Goal: Task Accomplishment & Management: Complete application form

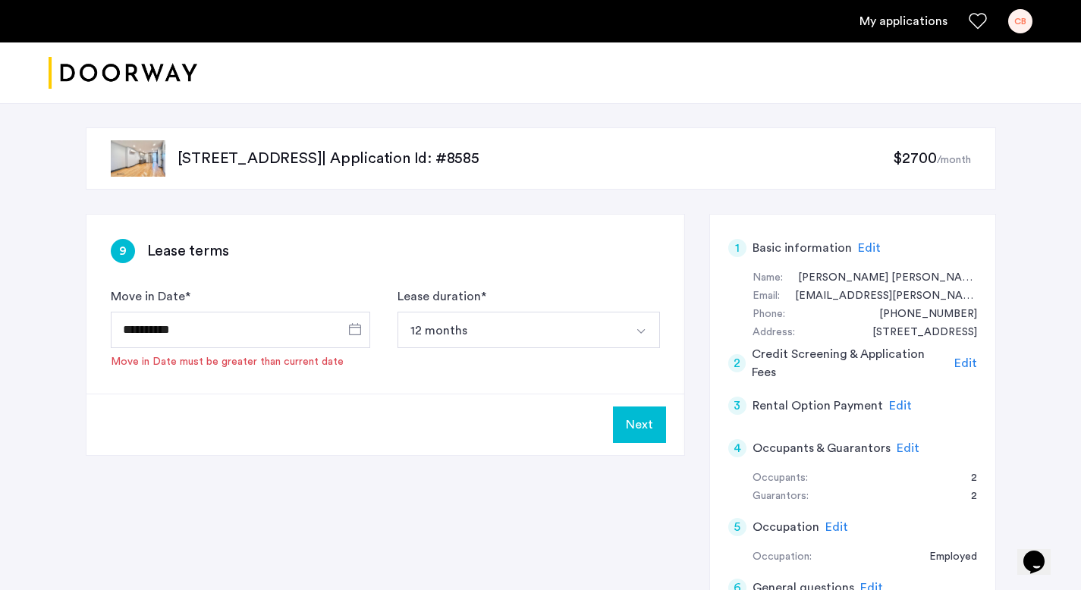
click at [969, 369] on span "Edit" at bounding box center [965, 363] width 23 height 12
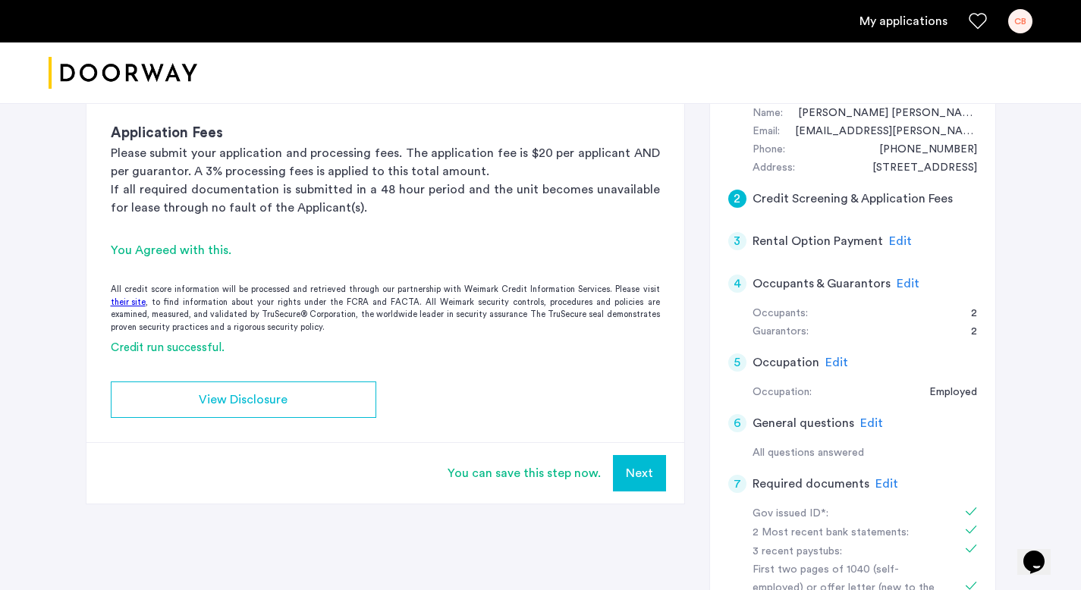
scroll to position [165, 0]
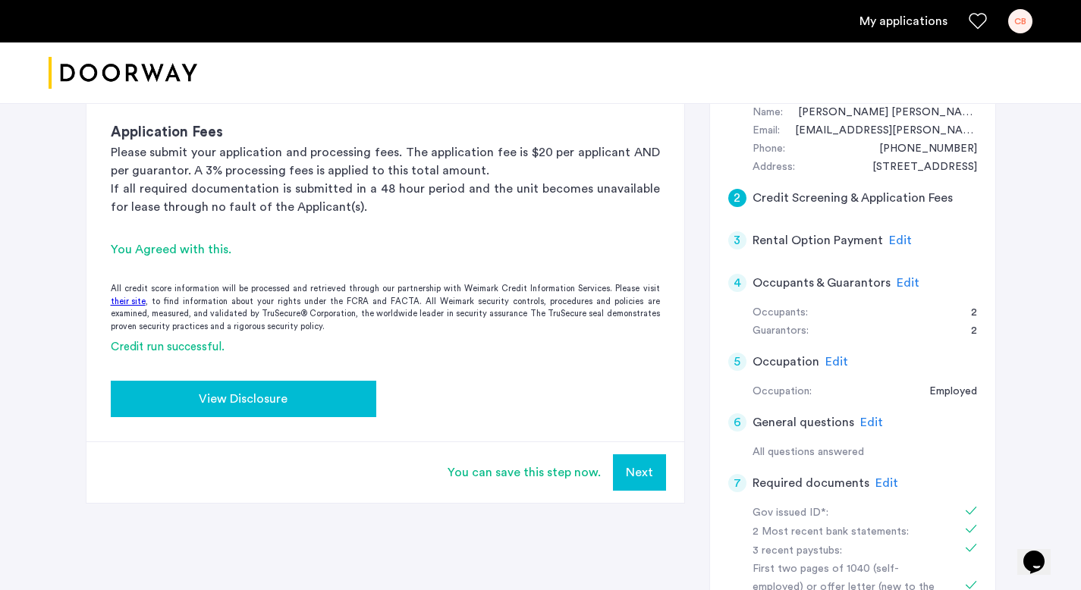
click at [308, 402] on div "View Disclosure" at bounding box center [243, 399] width 241 height 18
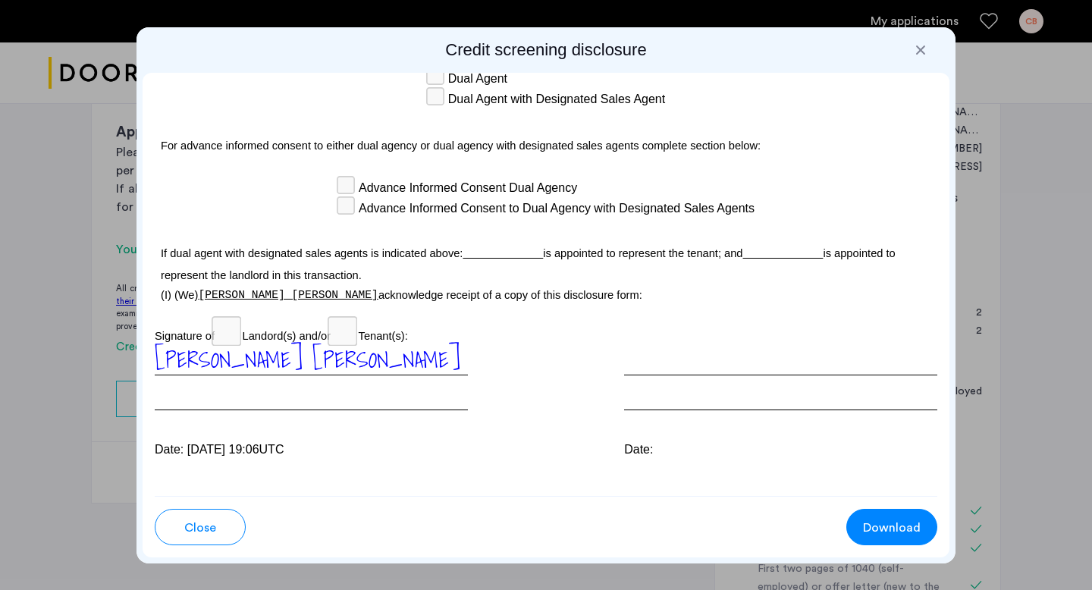
scroll to position [4559, 0]
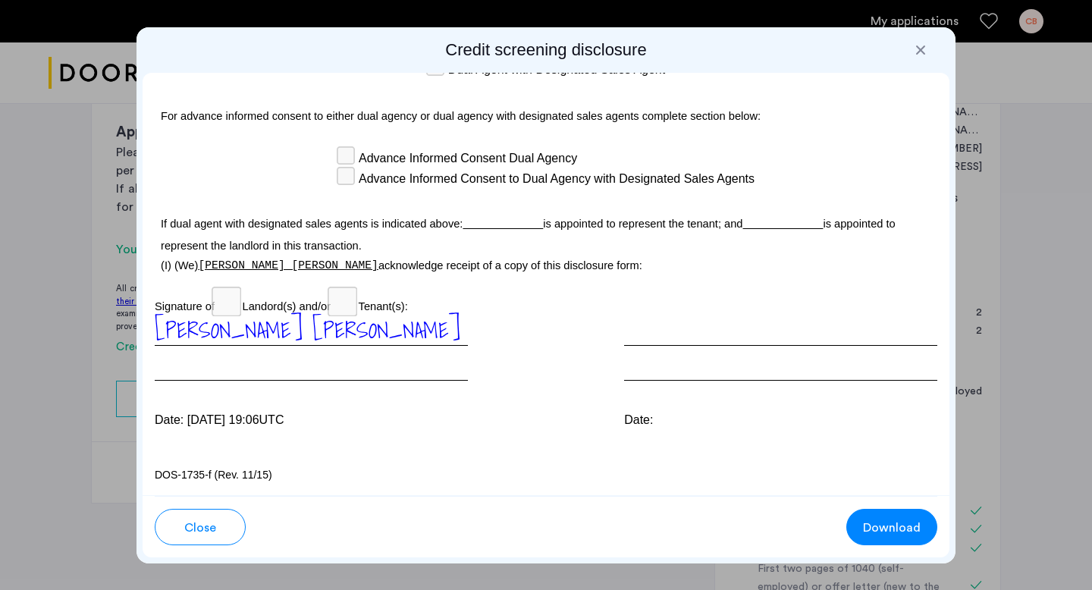
click at [913, 46] on div at bounding box center [920, 49] width 15 height 15
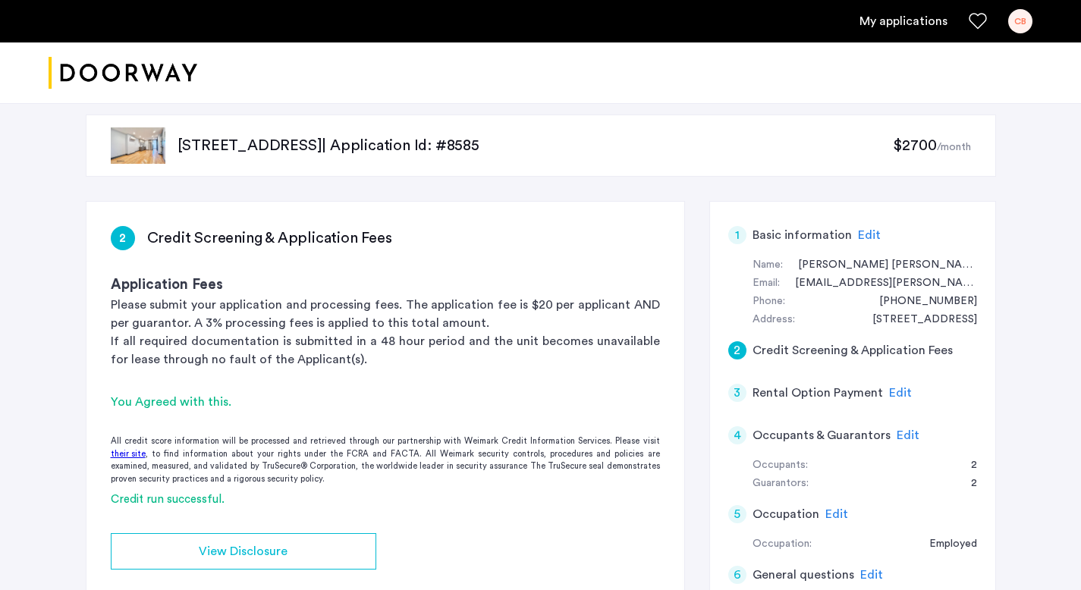
scroll to position [0, 0]
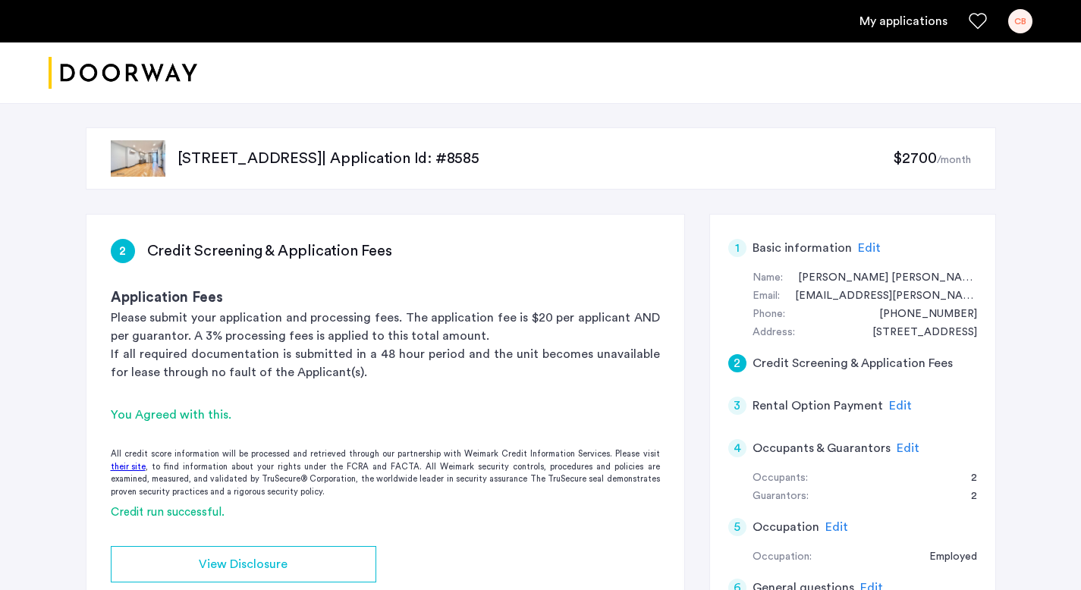
click at [144, 84] on img "Cazamio logo" at bounding box center [123, 73] width 149 height 57
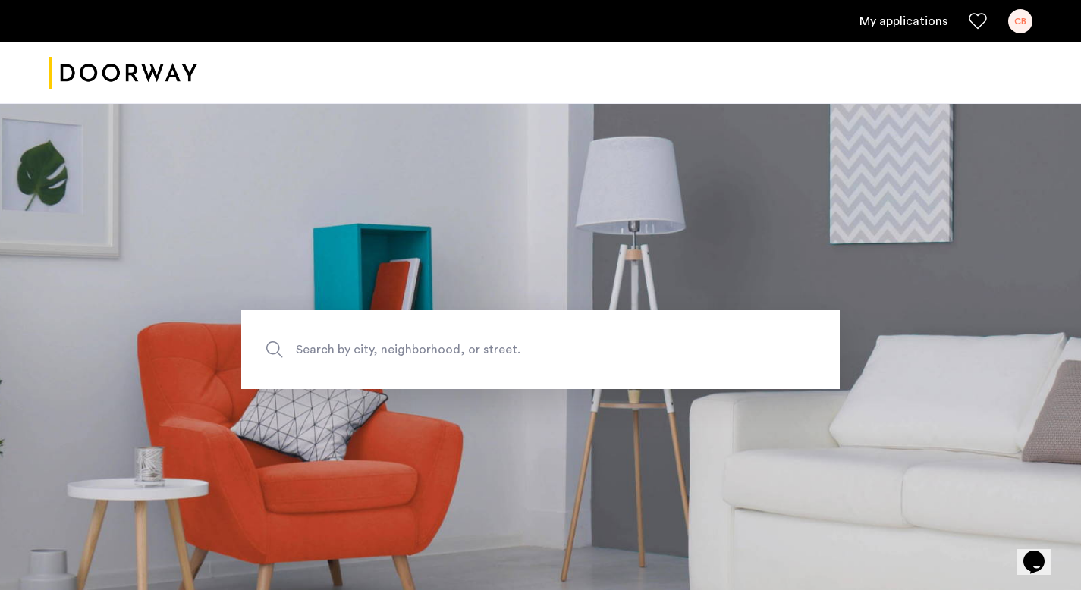
click at [938, 17] on link "My applications" at bounding box center [903, 21] width 88 height 18
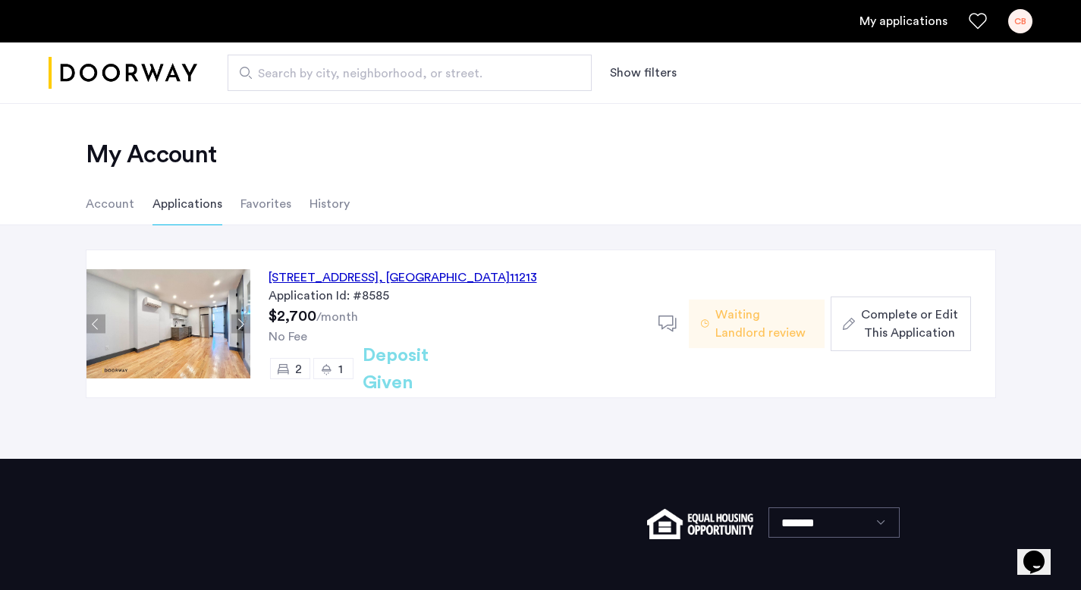
click at [368, 215] on ul "Account Applications Favorites History" at bounding box center [540, 204] width 955 height 42
click at [334, 211] on li "History" at bounding box center [329, 204] width 40 height 42
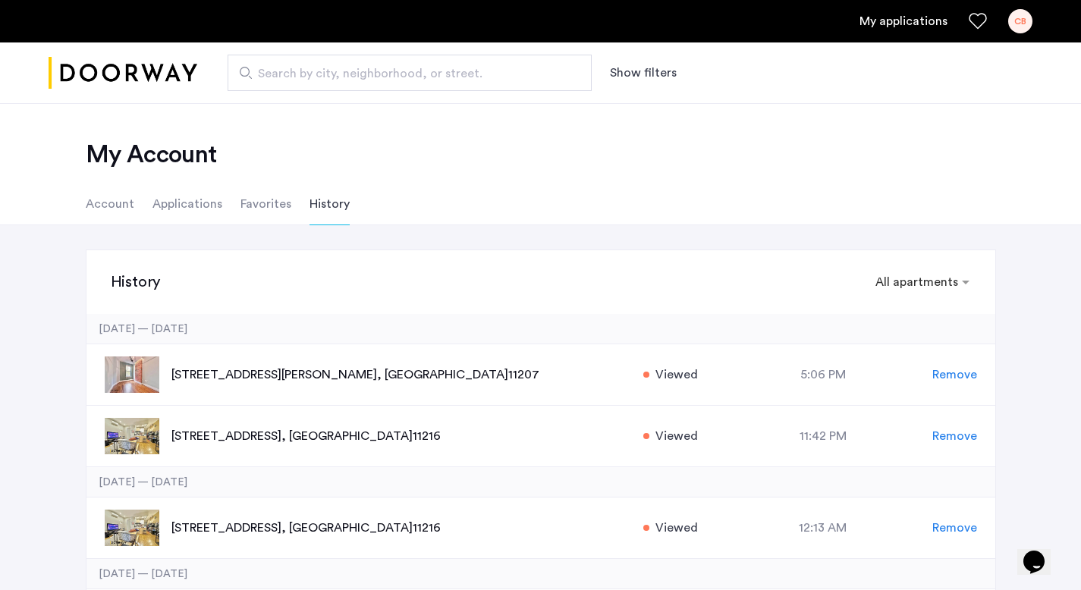
click at [154, 205] on li "Applications" at bounding box center [187, 204] width 70 height 42
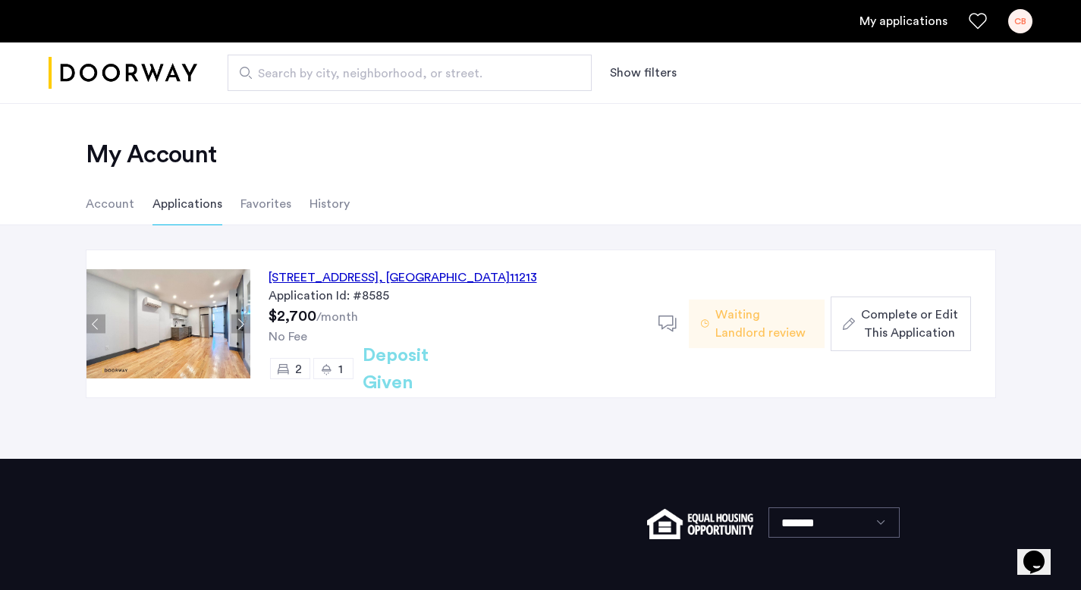
click at [423, 369] on h2 "Deposit Given" at bounding box center [422, 369] width 121 height 55
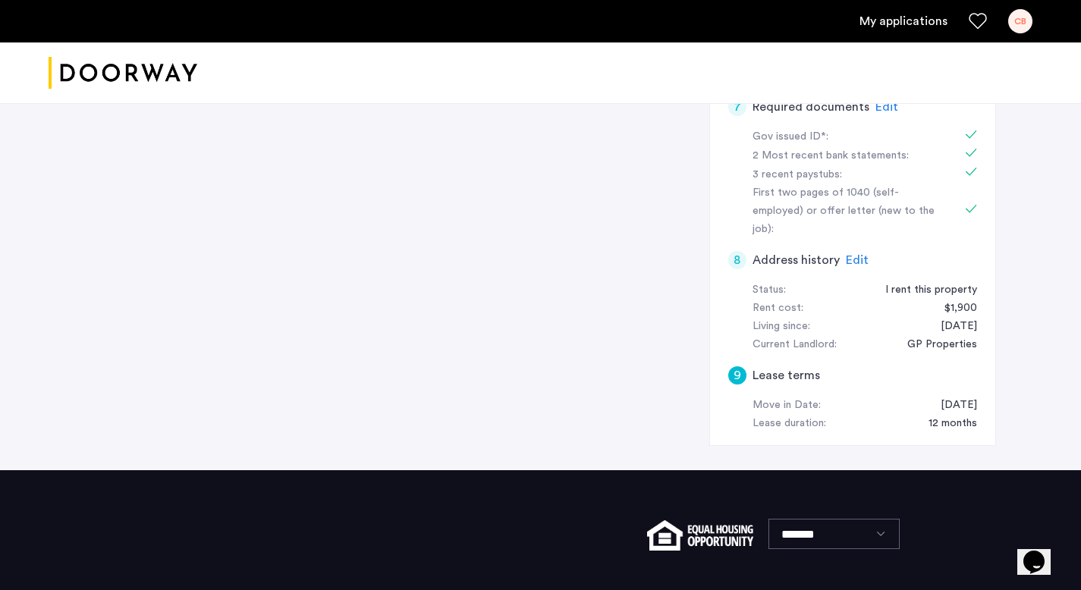
scroll to position [546, 0]
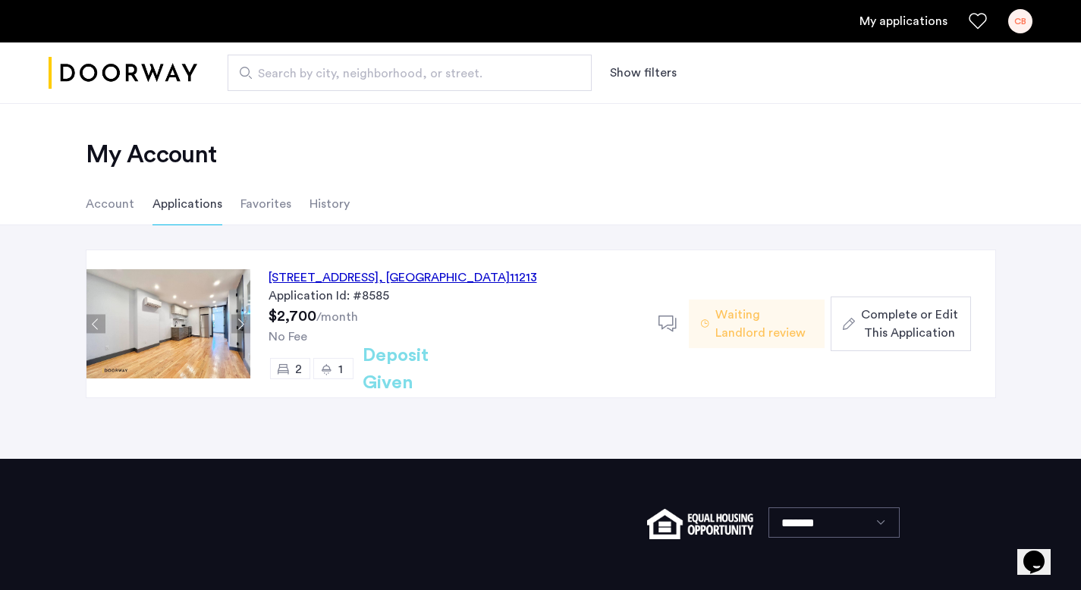
click at [858, 345] on button "Complete or Edit This Application" at bounding box center [900, 323] width 140 height 55
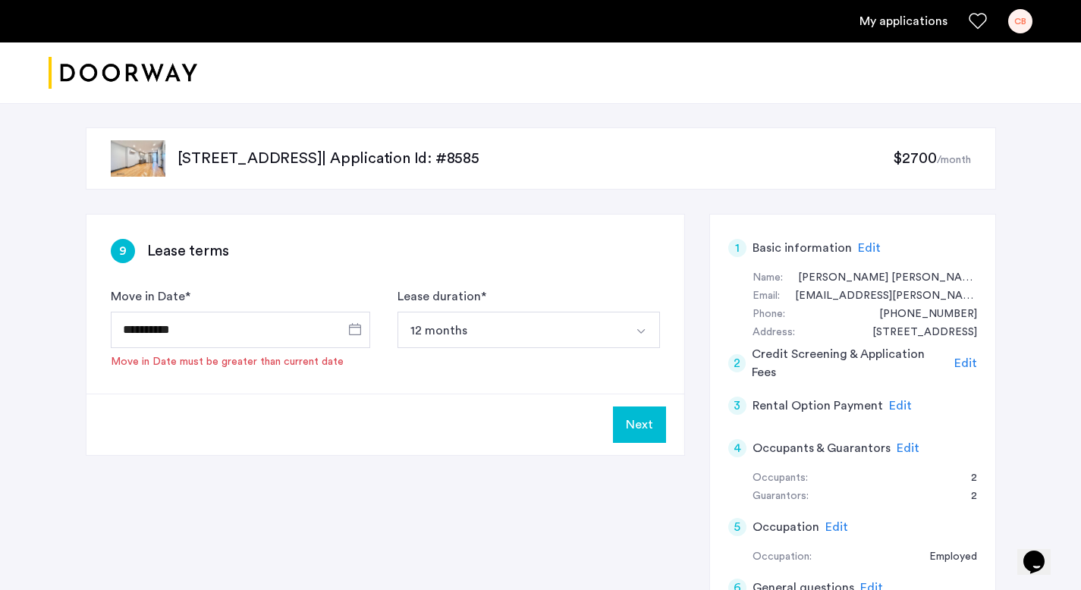
click at [953, 365] on div "2 Credit Screening & Application Fees Edit" at bounding box center [852, 363] width 249 height 42
click at [973, 365] on span "Edit" at bounding box center [965, 363] width 23 height 12
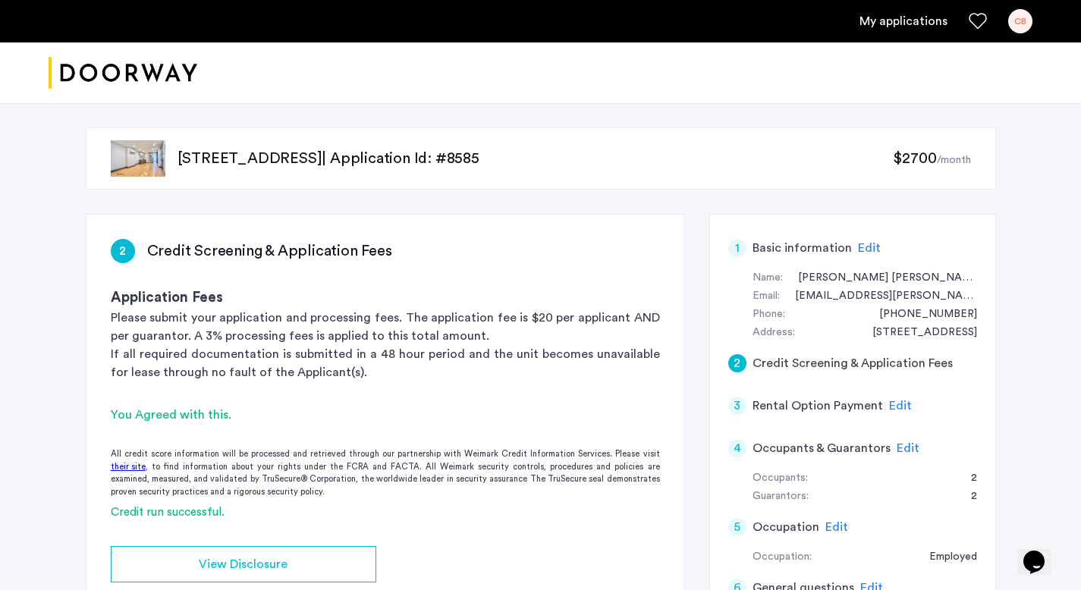
click at [108, 56] on img "Cazamio logo" at bounding box center [123, 73] width 149 height 57
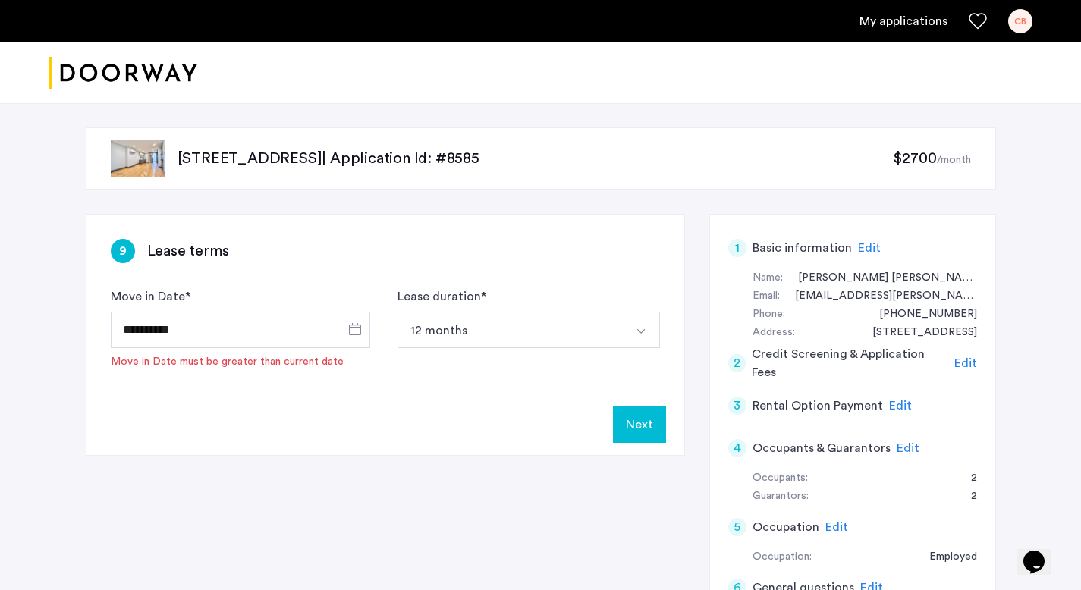
click at [1015, 17] on div "CB" at bounding box center [1020, 21] width 24 height 24
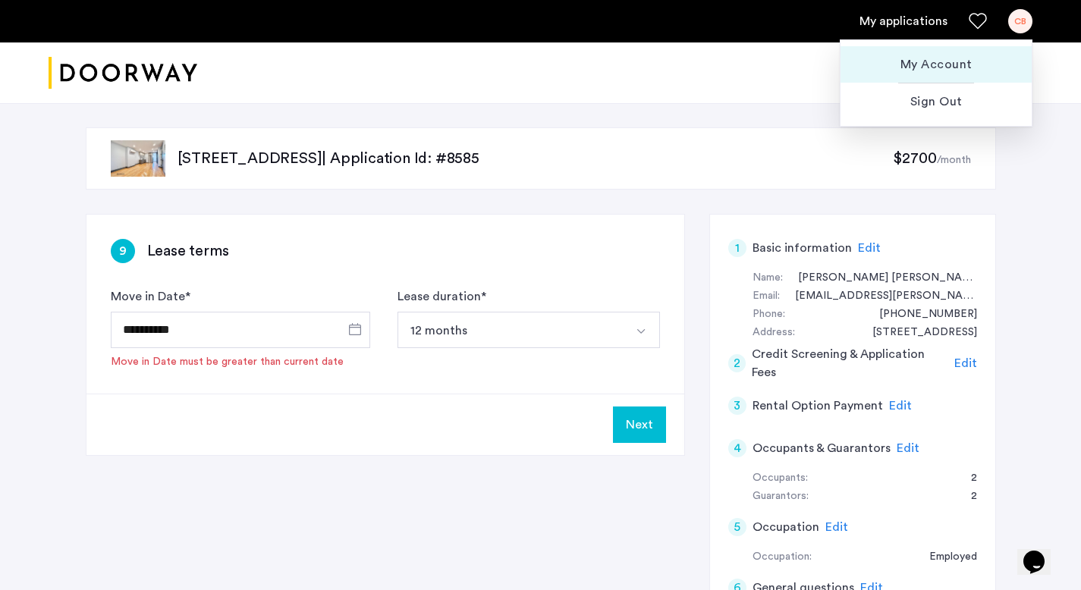
click at [957, 67] on span "My Account" at bounding box center [935, 64] width 167 height 18
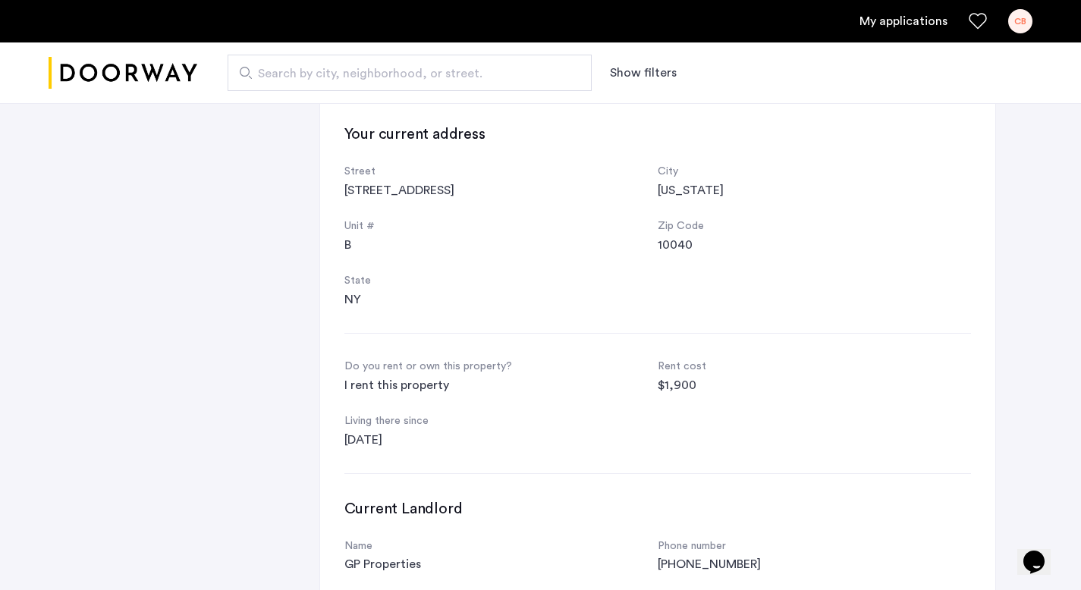
scroll to position [29, 0]
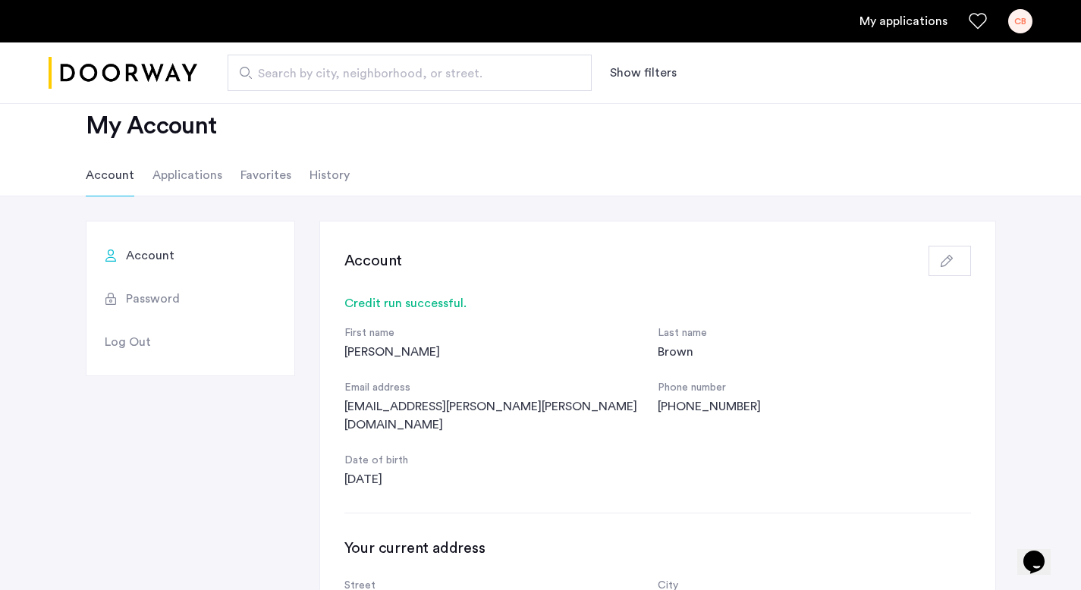
click at [171, 179] on li "Applications" at bounding box center [187, 175] width 70 height 42
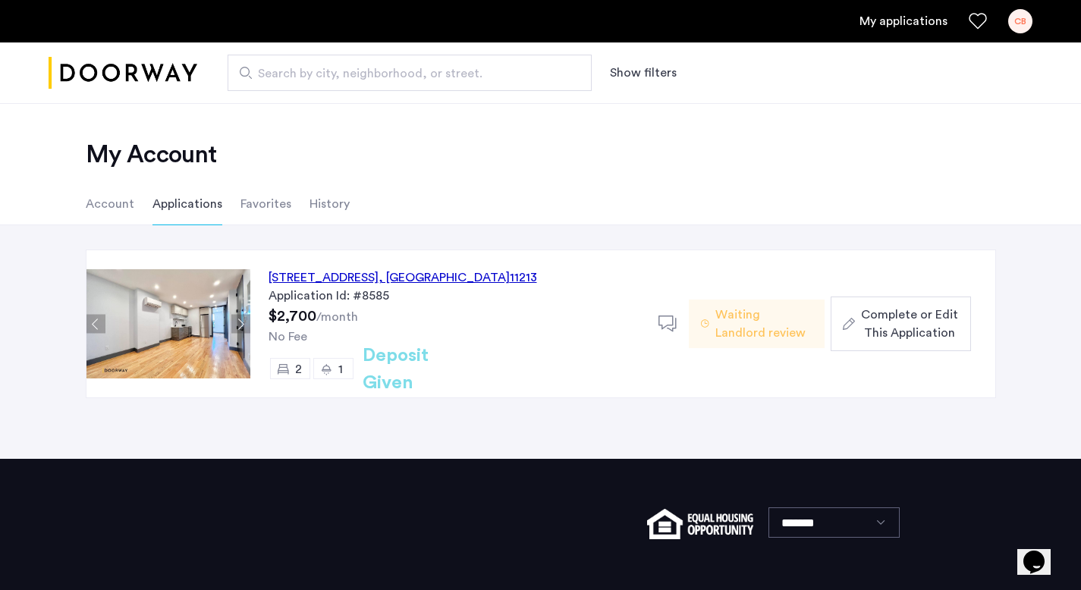
scroll to position [89, 0]
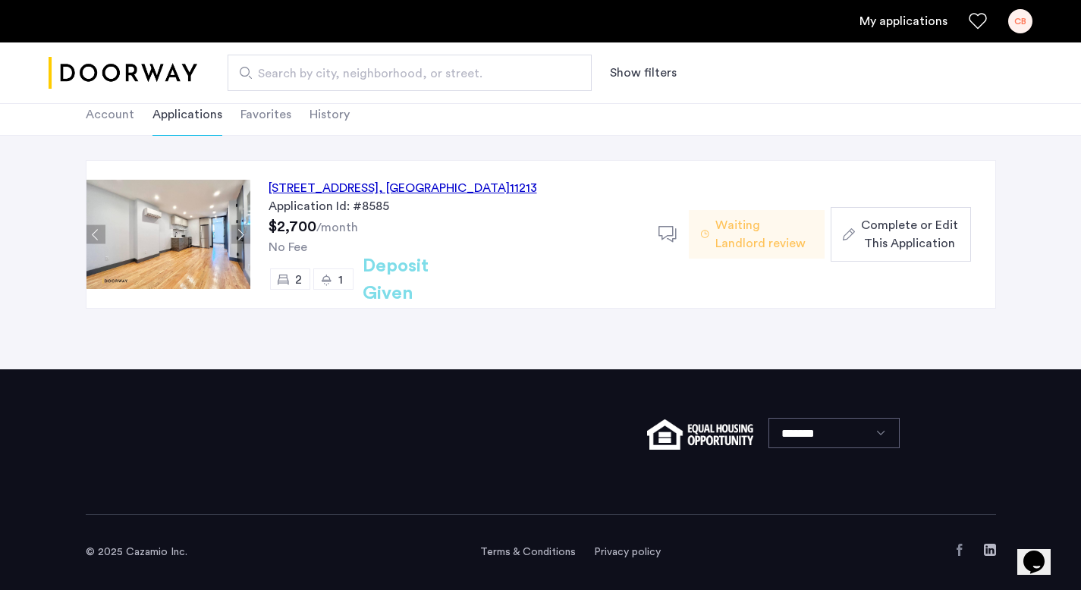
click at [158, 554] on span "© 2025 Cazamio Inc." at bounding box center [137, 552] width 102 height 11
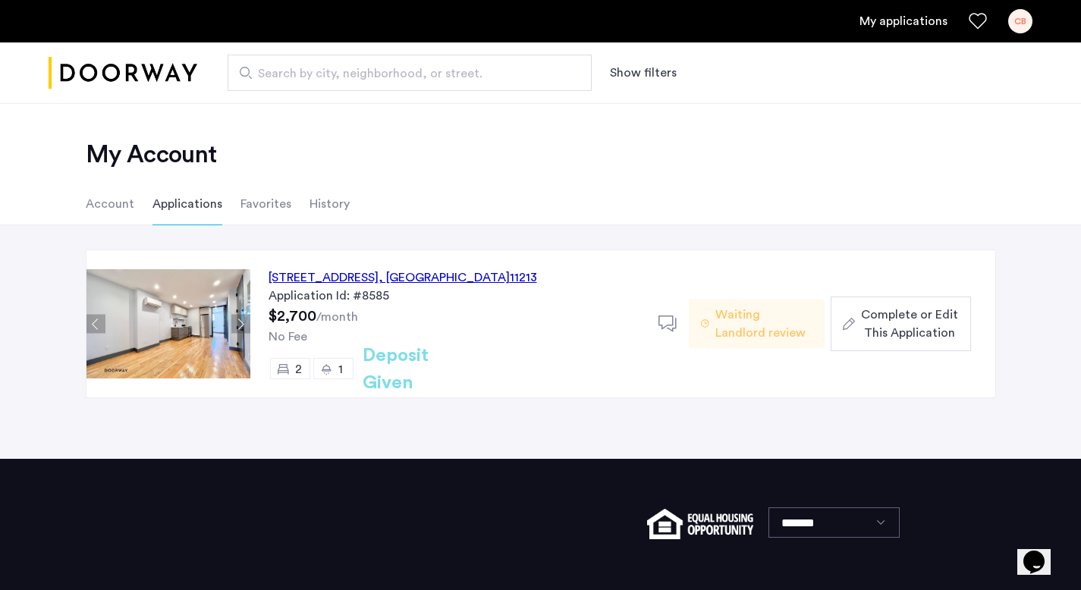
click at [147, 80] on img "Cazamio logo" at bounding box center [123, 73] width 149 height 57
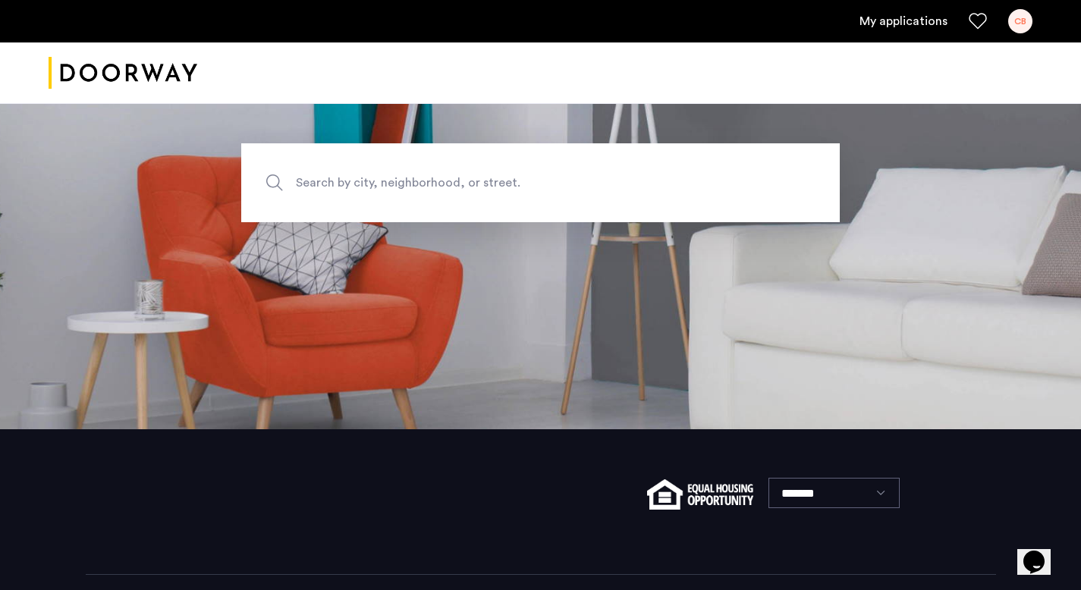
scroll to position [227, 0]
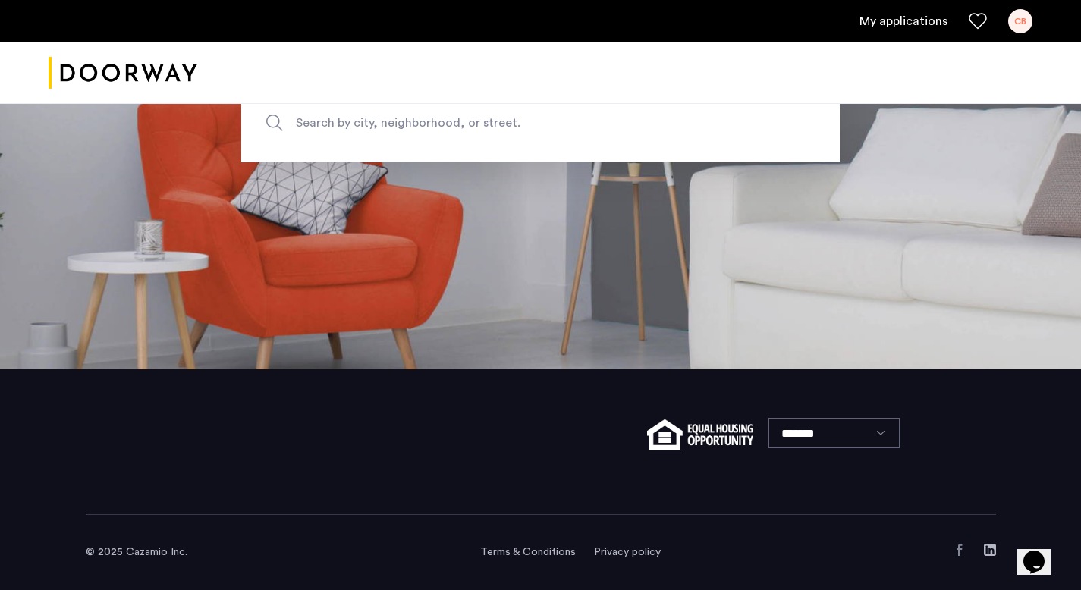
click at [993, 554] on use "LinkedIn" at bounding box center [989, 550] width 12 height 12
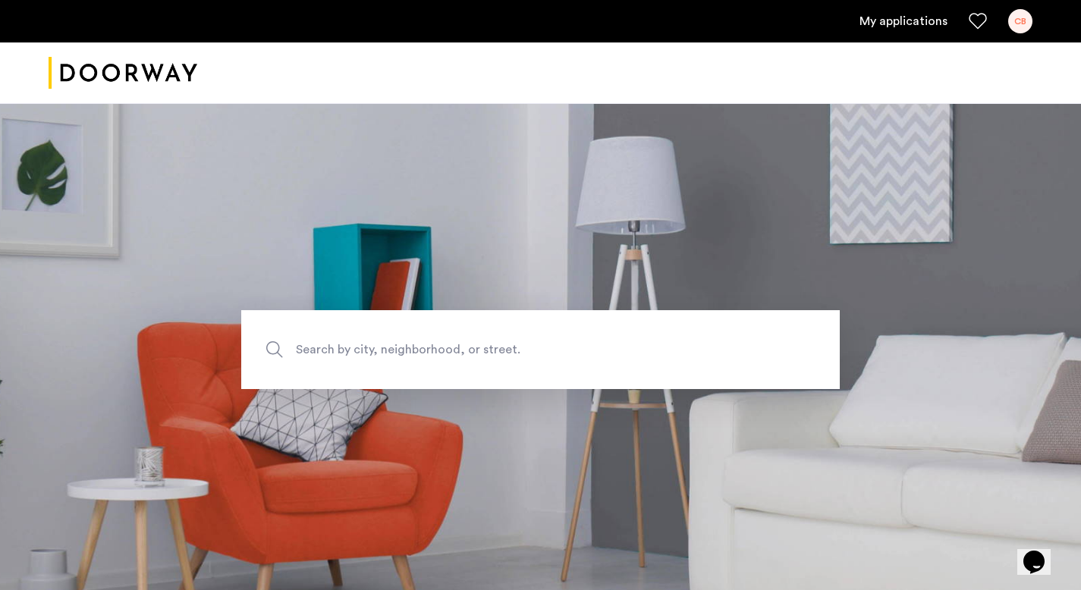
click at [874, 15] on link "My applications" at bounding box center [903, 21] width 88 height 18
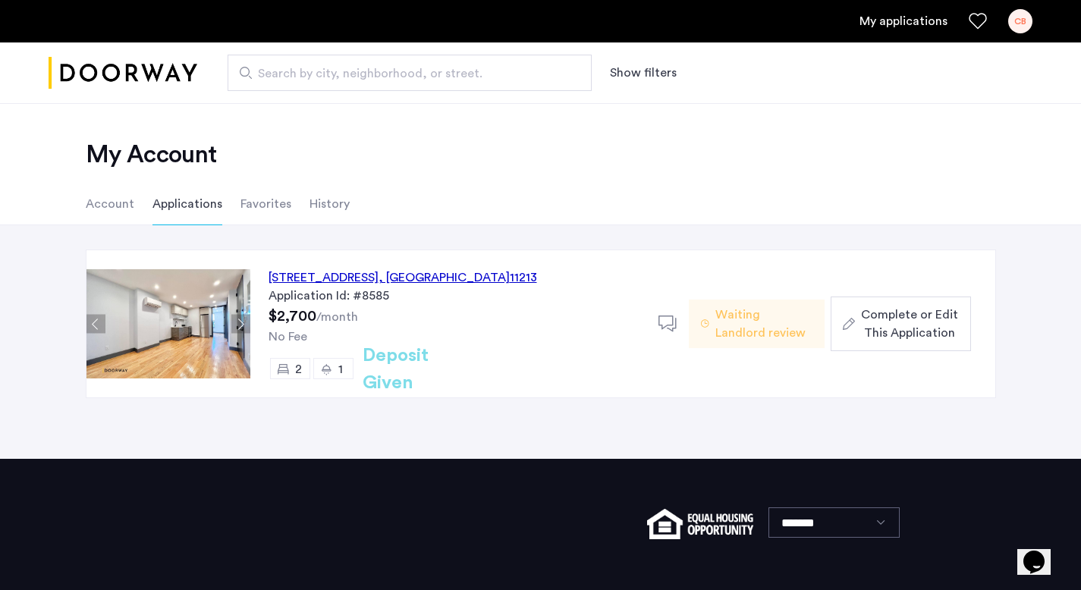
click at [880, 319] on span "Complete or Edit This Application" at bounding box center [909, 324] width 97 height 36
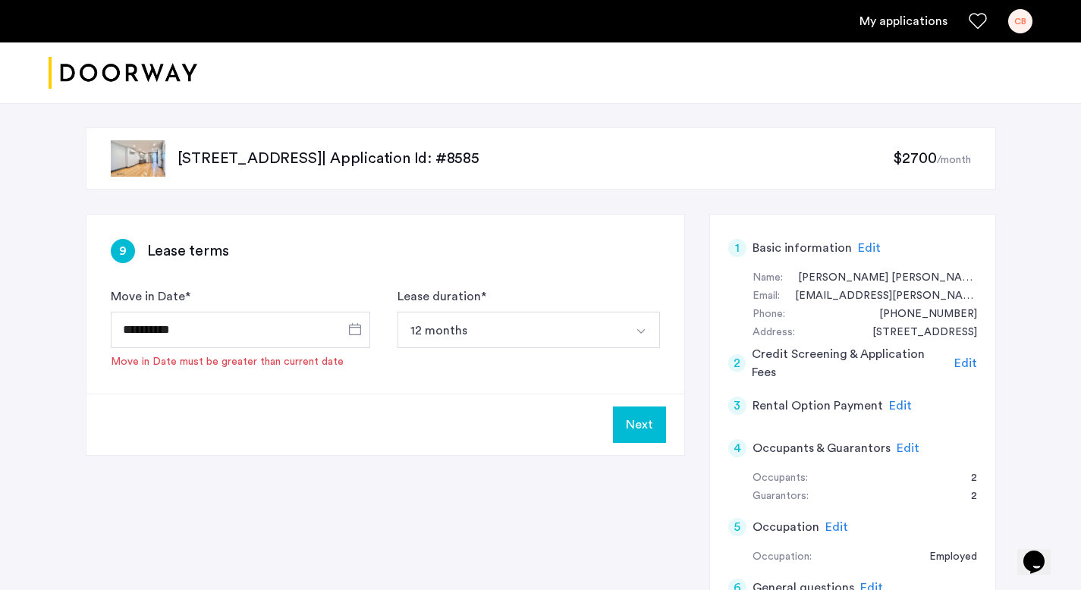
click at [57, 74] on img "Cazamio logo" at bounding box center [123, 73] width 149 height 57
